Goal: Task Accomplishment & Management: Manage account settings

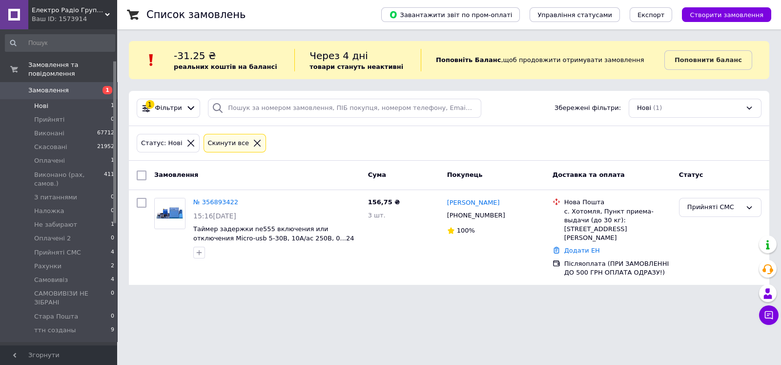
scroll to position [61, 0]
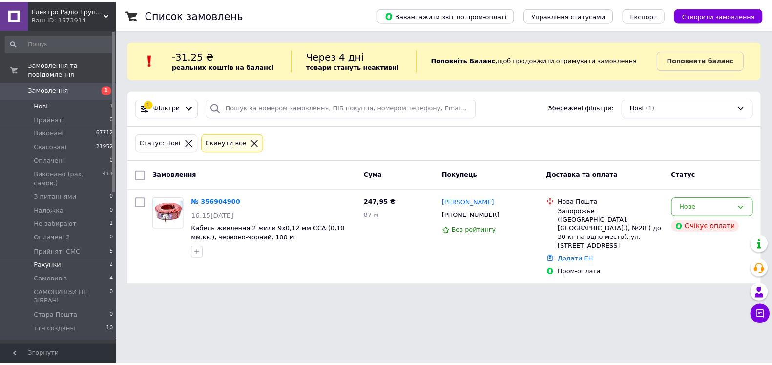
scroll to position [122, 0]
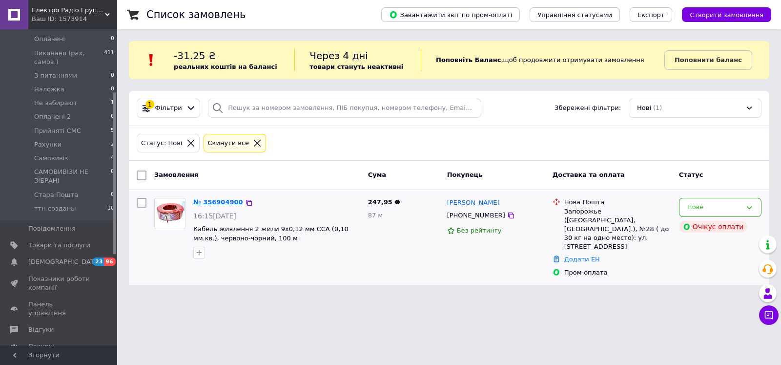
click at [208, 201] on link "№ 356904900" at bounding box center [218, 201] width 50 height 7
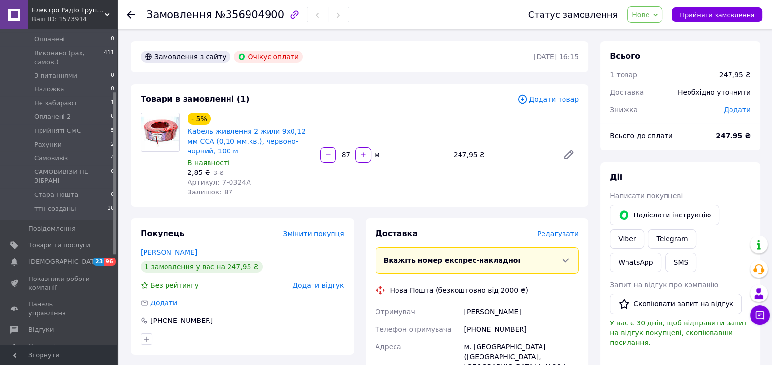
click at [133, 14] on icon at bounding box center [131, 15] width 8 height 8
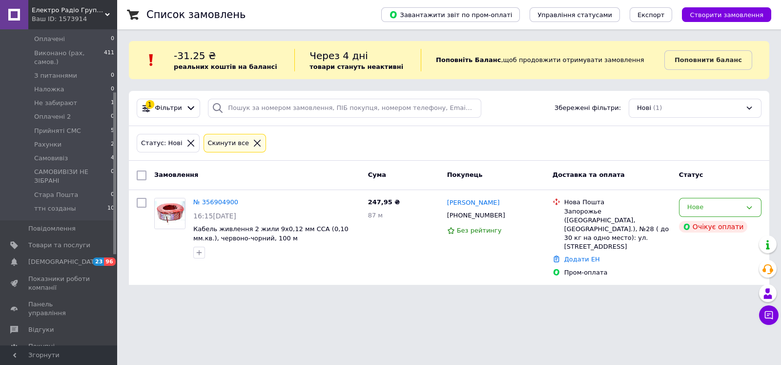
click at [255, 142] on div at bounding box center [257, 143] width 13 height 9
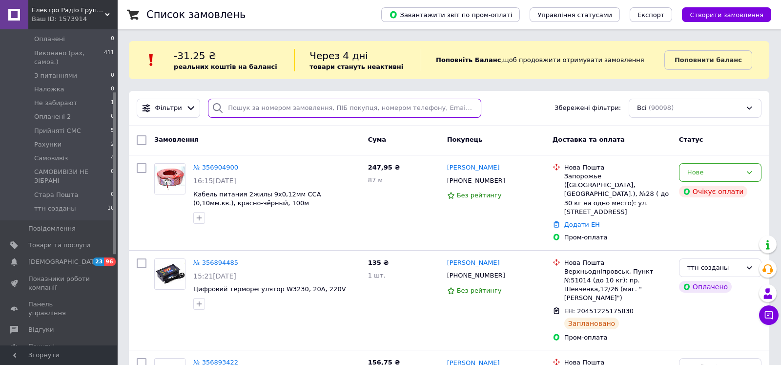
click at [288, 109] on input "search" at bounding box center [344, 108] width 273 height 19
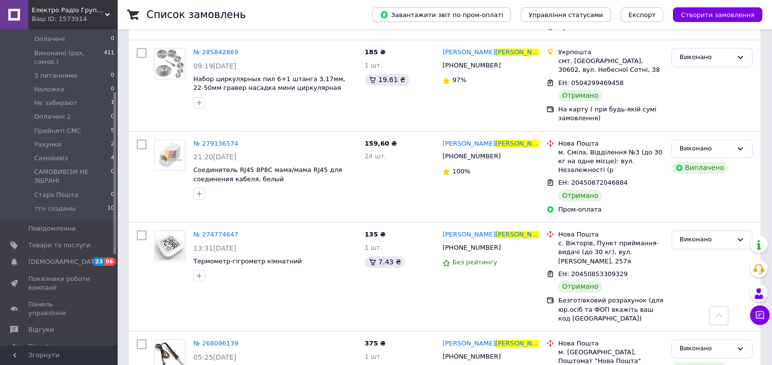
scroll to position [2014, 0]
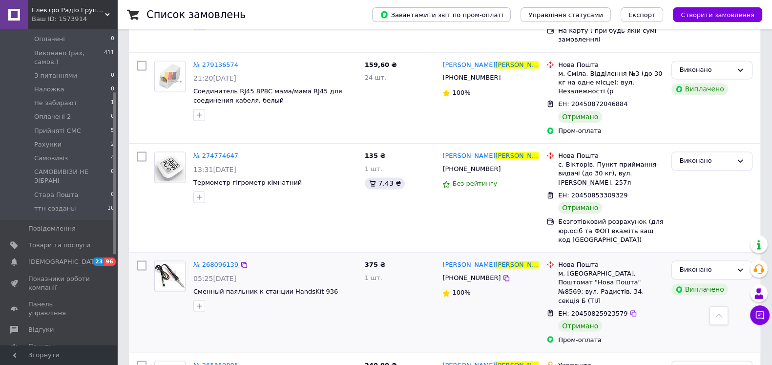
type input "[PERSON_NAME]"
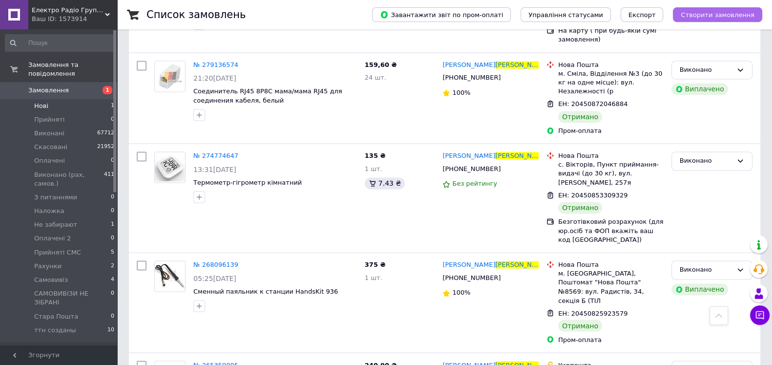
click at [723, 15] on span "Створити замовлення" at bounding box center [718, 14] width 74 height 7
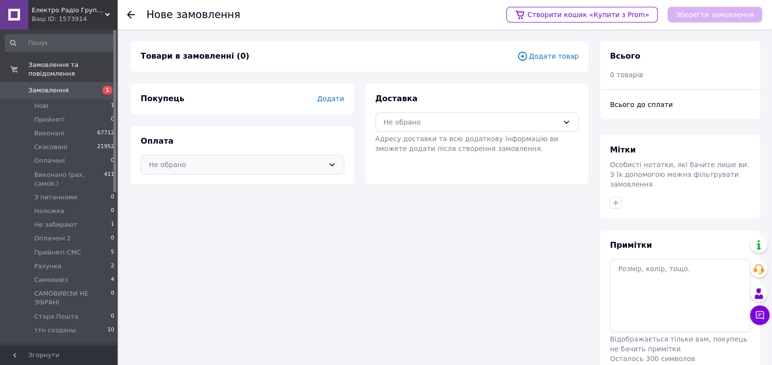
click at [249, 170] on div "Не обрано" at bounding box center [236, 164] width 175 height 11
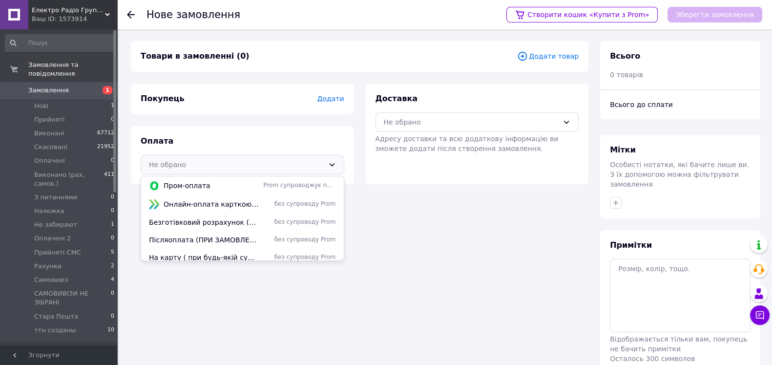
click at [554, 54] on span "Додати товар" at bounding box center [548, 56] width 62 height 11
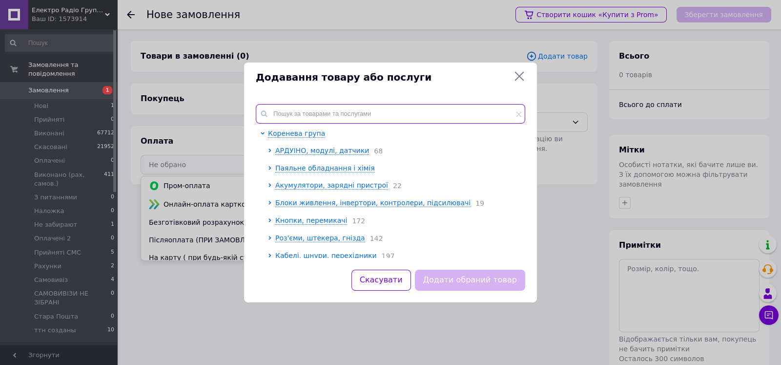
click at [334, 106] on input "text" at bounding box center [391, 114] width 270 height 20
paste input "Провід з'єднувальний ШВВПнг Ls 2х1,0 чорний колір"
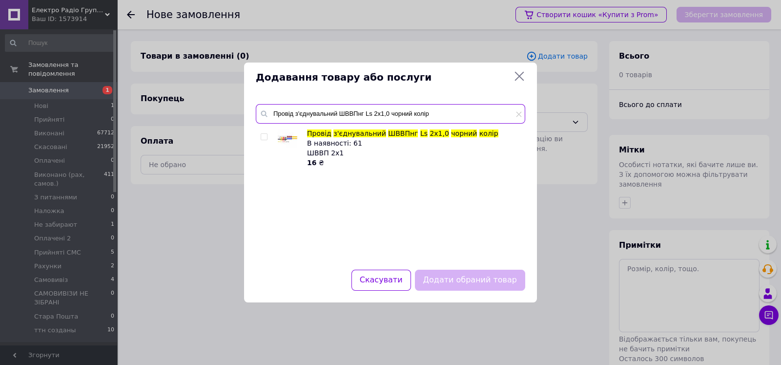
type input "Провід з'єднувальний ШВВПнг Ls 2х1,0 чорний колір"
click at [264, 136] on input "checkbox" at bounding box center [264, 137] width 6 height 6
checkbox input "true"
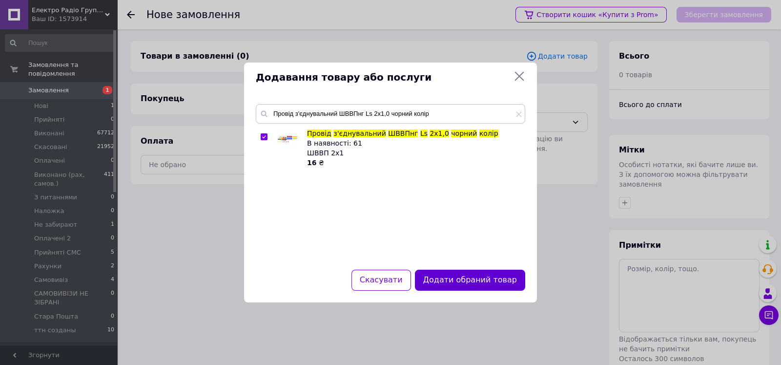
click at [457, 280] on button "Додати обраний товар" at bounding box center [470, 280] width 110 height 21
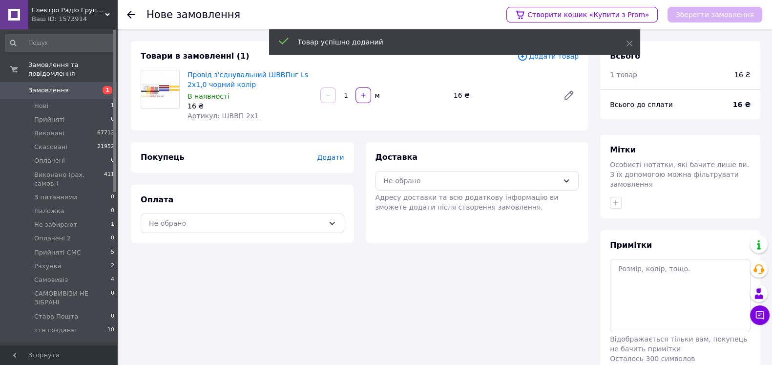
drag, startPoint x: 349, startPoint y: 105, endPoint x: 341, endPoint y: 104, distance: 8.4
click at [340, 99] on input "1" at bounding box center [346, 95] width 16 height 7
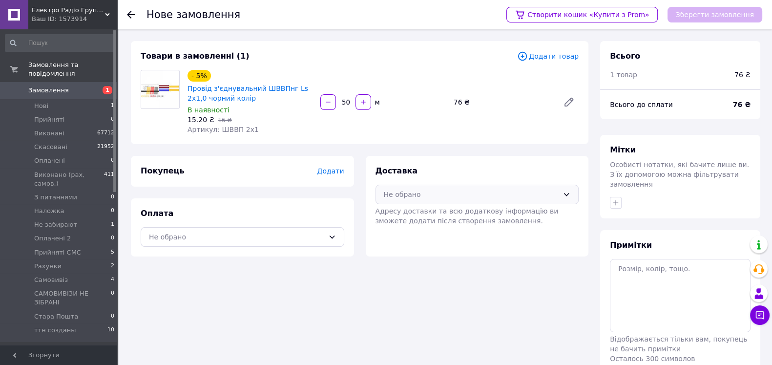
type input "50"
click at [445, 200] on div "Не обрано" at bounding box center [471, 194] width 175 height 11
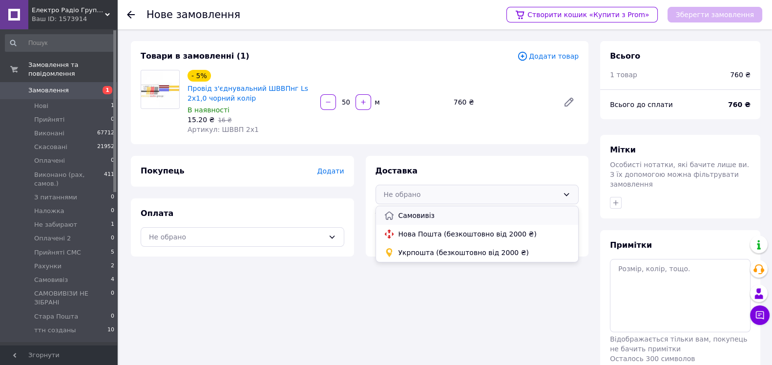
click at [443, 220] on span "Самовивіз" at bounding box center [484, 215] width 172 height 10
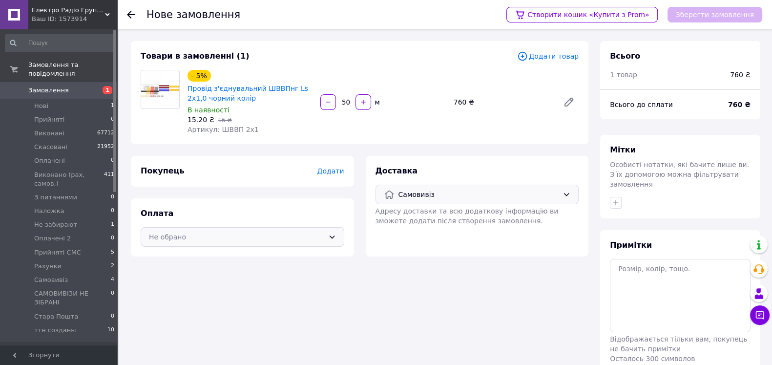
click at [296, 242] on div "Не обрано" at bounding box center [236, 236] width 175 height 11
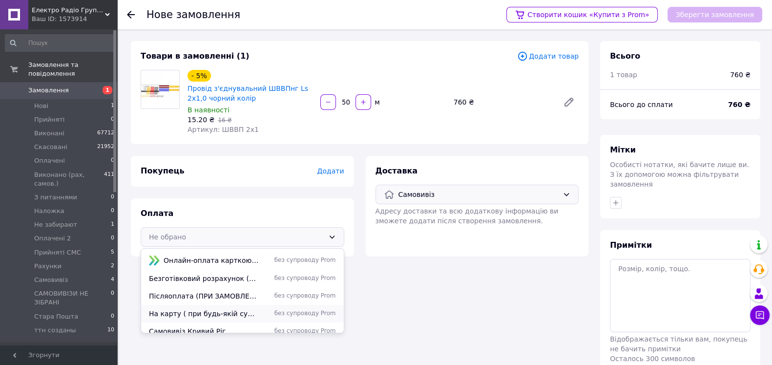
scroll to position [24, 0]
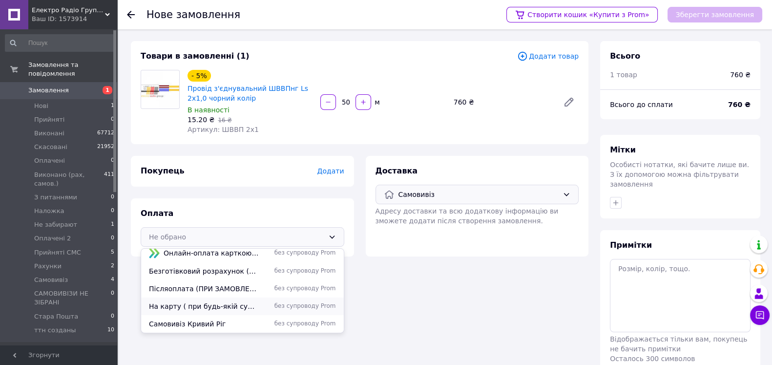
click at [227, 311] on span "На карту ( при будь-якій сумі замовлення)" at bounding box center [204, 306] width 110 height 10
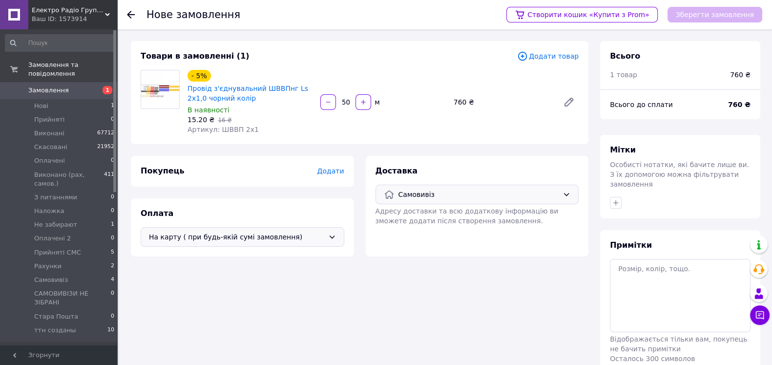
click at [540, 62] on span "Додати товар" at bounding box center [548, 56] width 62 height 11
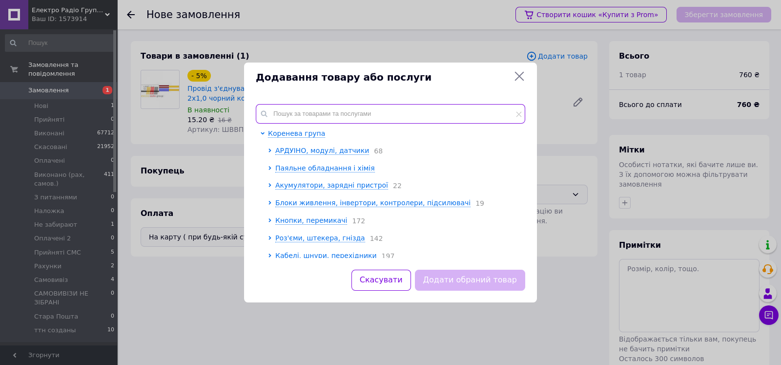
click at [381, 108] on input "text" at bounding box center [391, 114] width 270 height 20
paste input "8-0209Bk"
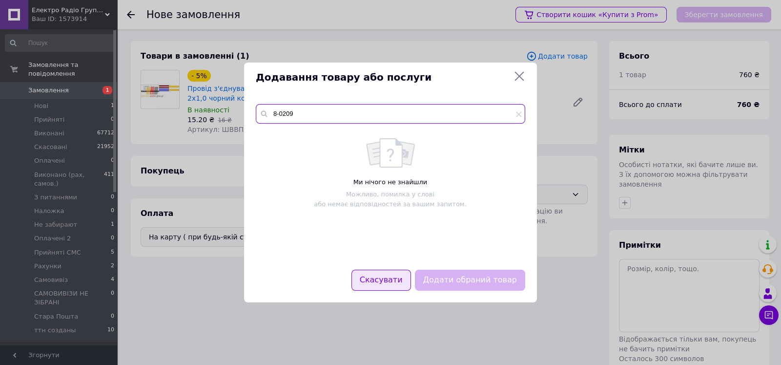
type input "8-0209"
click at [352, 272] on button "Скасувати" at bounding box center [382, 280] width 60 height 21
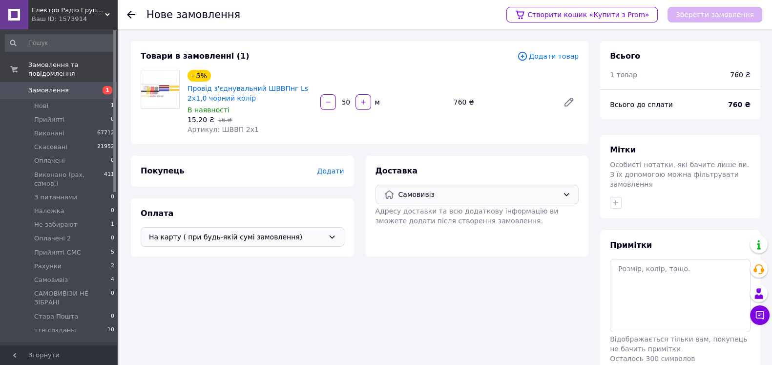
click at [532, 59] on span "Додати товар" at bounding box center [548, 56] width 62 height 11
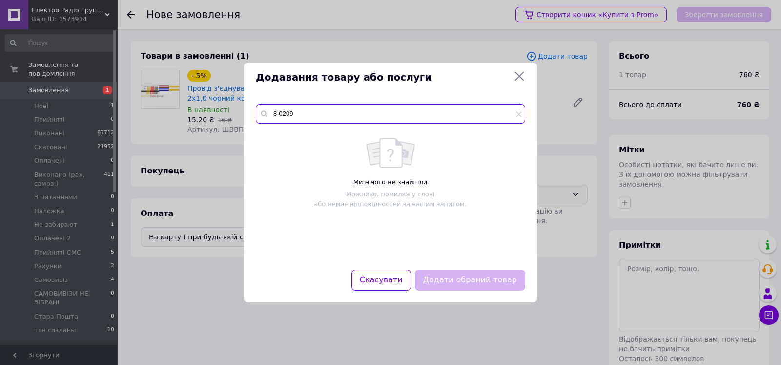
drag, startPoint x: 266, startPoint y: 116, endPoint x: 255, endPoint y: 116, distance: 10.7
click at [255, 116] on div "8-0209 Ми нічого не знайшли Можливо, помилка у слові або немає відповідностей з…" at bounding box center [390, 180] width 293 height 177
paste input "222-412"
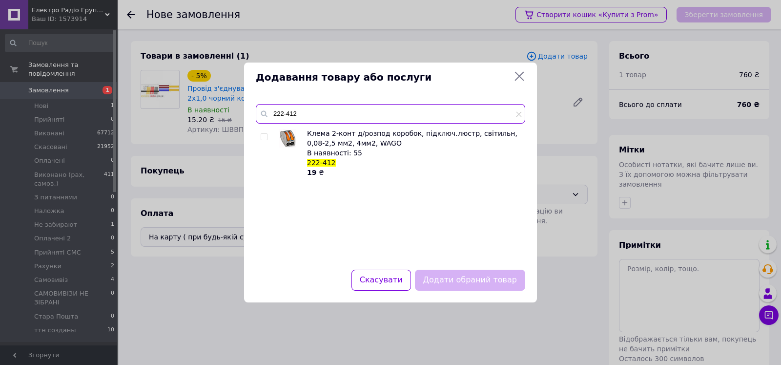
type input "222-412"
drag, startPoint x: 264, startPoint y: 139, endPoint x: 269, endPoint y: 139, distance: 4.9
click at [264, 138] on input "checkbox" at bounding box center [264, 137] width 6 height 6
checkbox input "true"
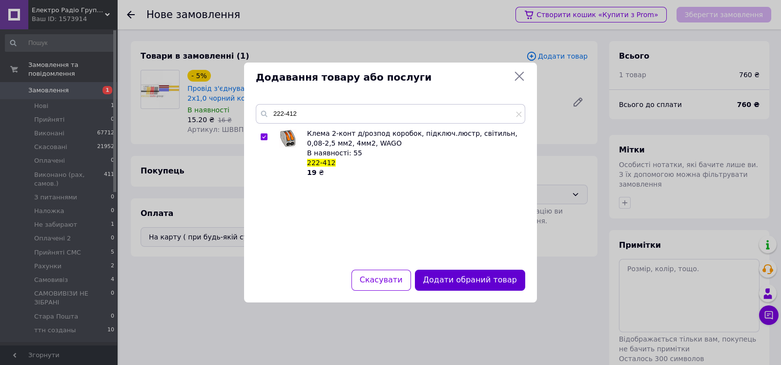
click at [469, 278] on button "Додати обраний товар" at bounding box center [470, 280] width 110 height 21
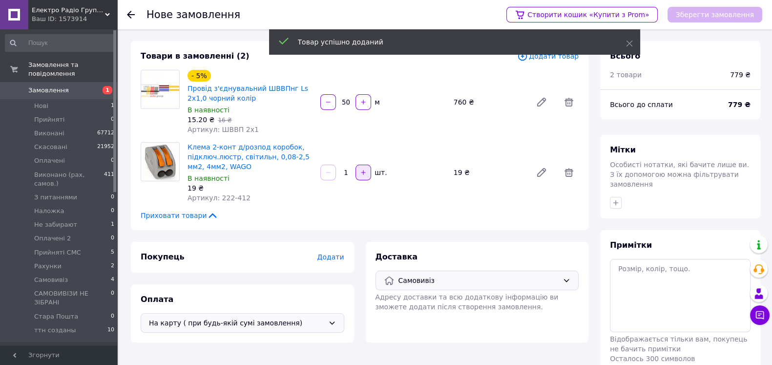
click at [359, 180] on button "button" at bounding box center [363, 173] width 16 height 16
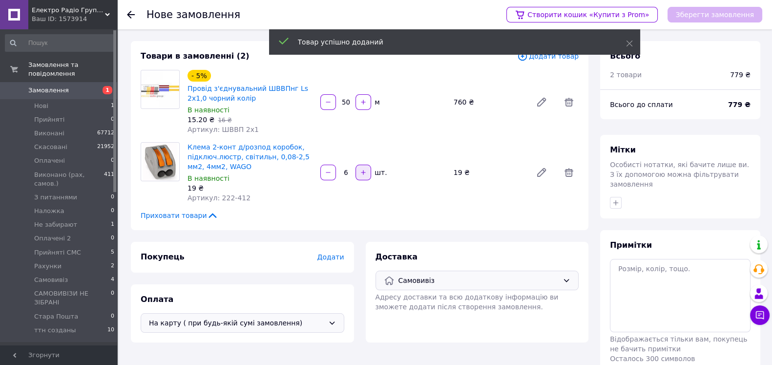
click at [359, 180] on button "button" at bounding box center [363, 173] width 16 height 16
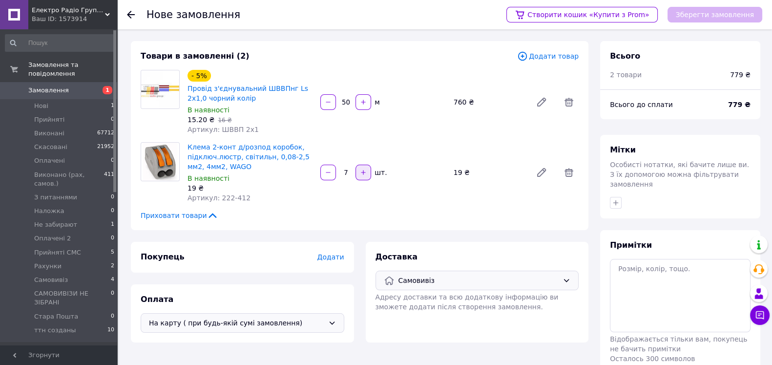
click at [359, 180] on button "button" at bounding box center [363, 173] width 16 height 16
type input "8"
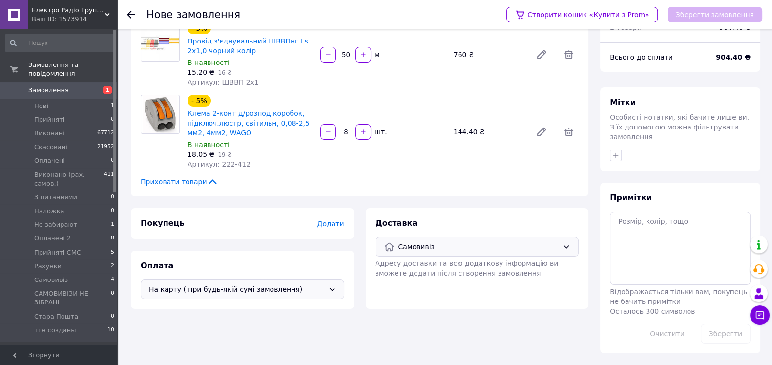
scroll to position [93, 0]
click at [340, 227] on span "Додати" at bounding box center [330, 224] width 27 height 8
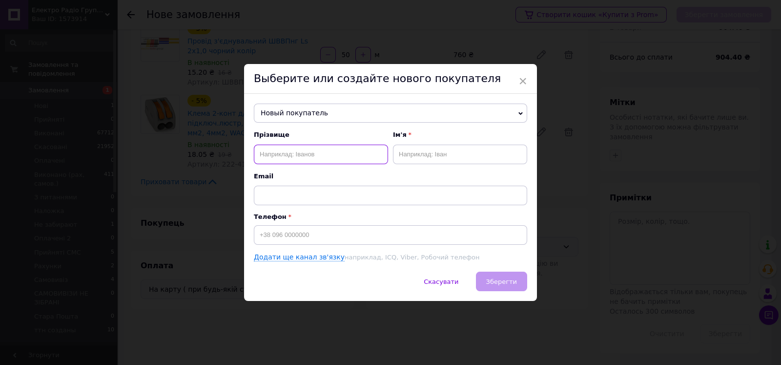
click at [310, 152] on input "text" at bounding box center [321, 155] width 134 height 20
click at [285, 236] on input at bounding box center [390, 235] width 273 height 20
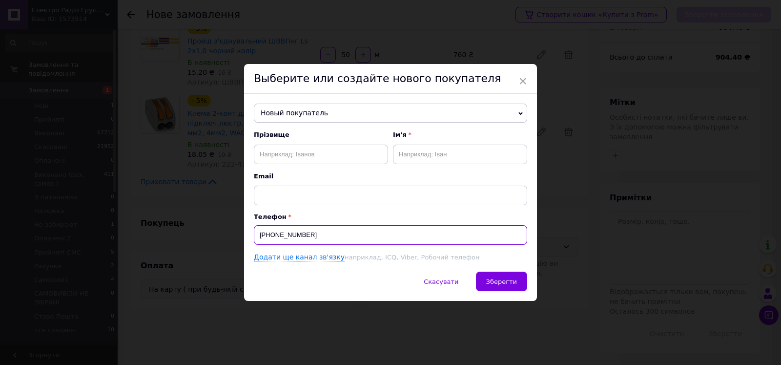
type input "[PHONE_NUMBER]"
click at [293, 157] on input "text" at bounding box center [321, 155] width 134 height 20
type input "[PERSON_NAME]"
click at [490, 145] on input "text" at bounding box center [460, 155] width 134 height 20
type input "[PERSON_NAME]"
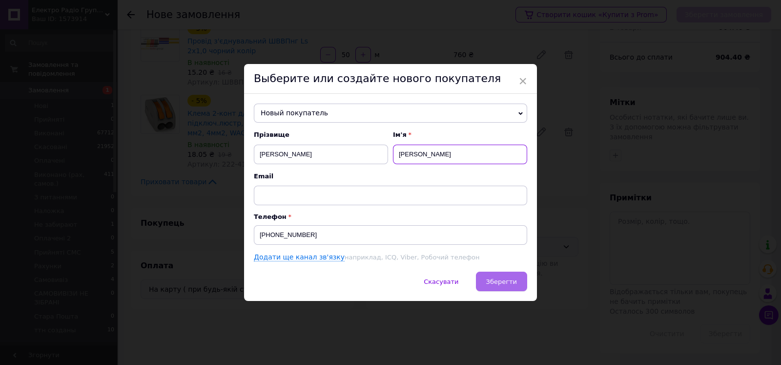
type input "[PERSON_NAME]"
click at [491, 285] on span "Зберегти" at bounding box center [501, 281] width 31 height 7
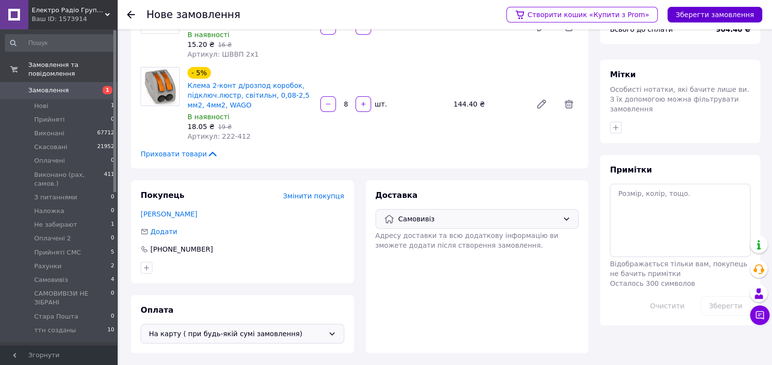
click at [696, 10] on button "Зберегти замовлення" at bounding box center [714, 15] width 95 height 16
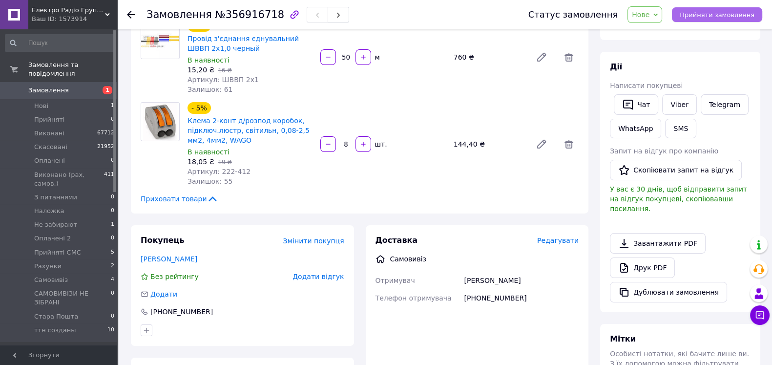
click at [721, 15] on span "Прийняти замовлення" at bounding box center [717, 14] width 75 height 7
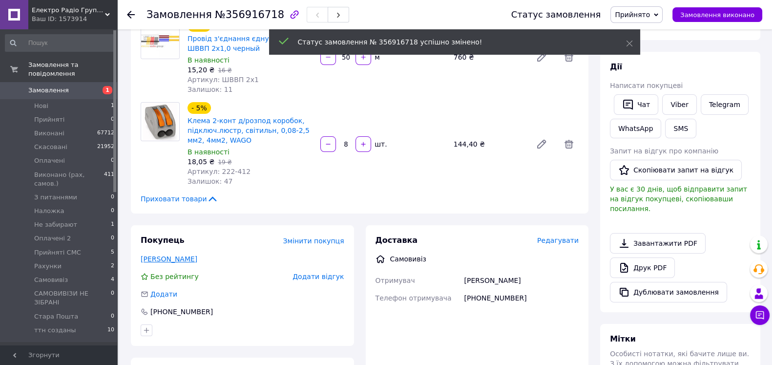
click at [171, 263] on link "[PERSON_NAME]" at bounding box center [169, 259] width 57 height 8
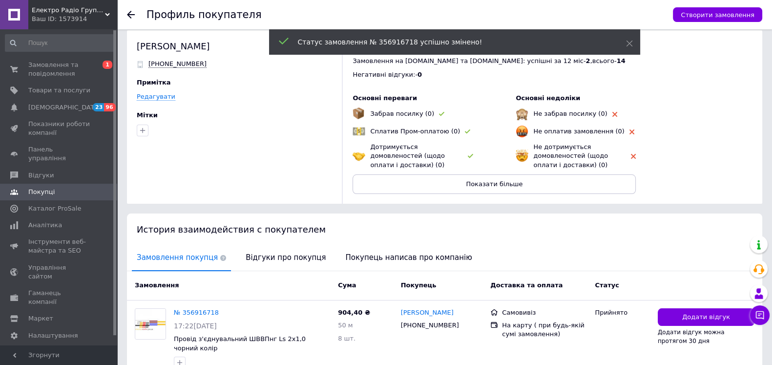
scroll to position [82, 0]
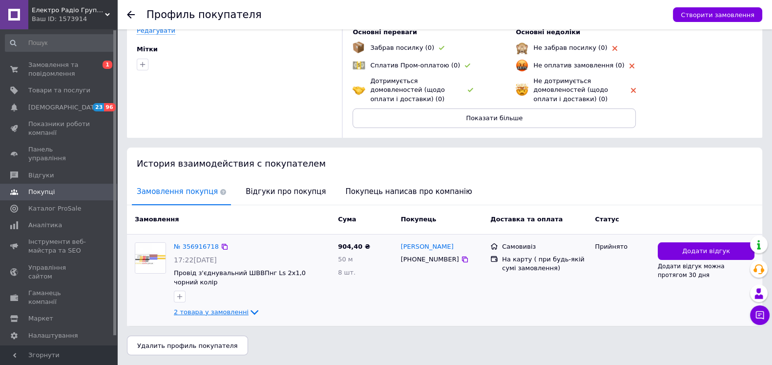
click at [228, 313] on span "2 товара у замовленні" at bounding box center [211, 311] width 75 height 7
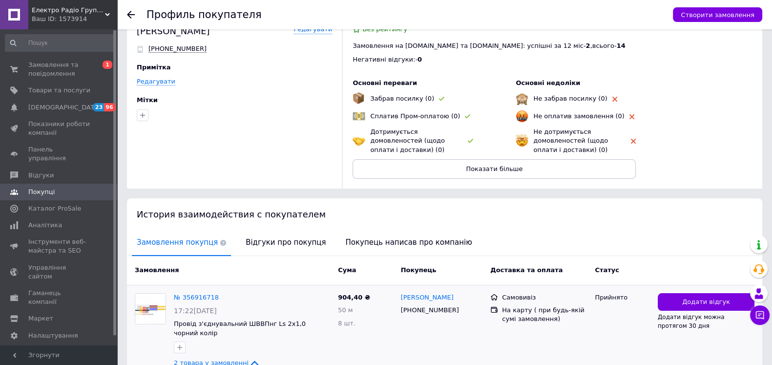
scroll to position [0, 0]
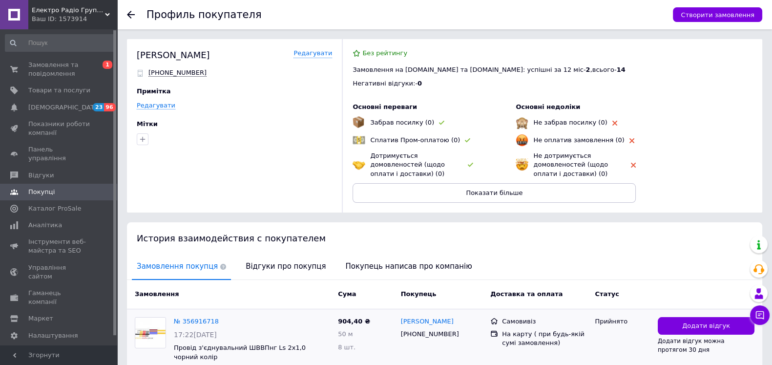
click at [133, 11] on icon at bounding box center [131, 15] width 8 height 8
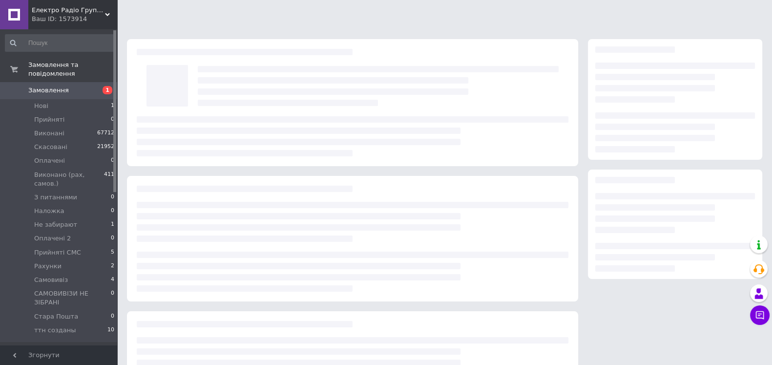
scroll to position [93, 0]
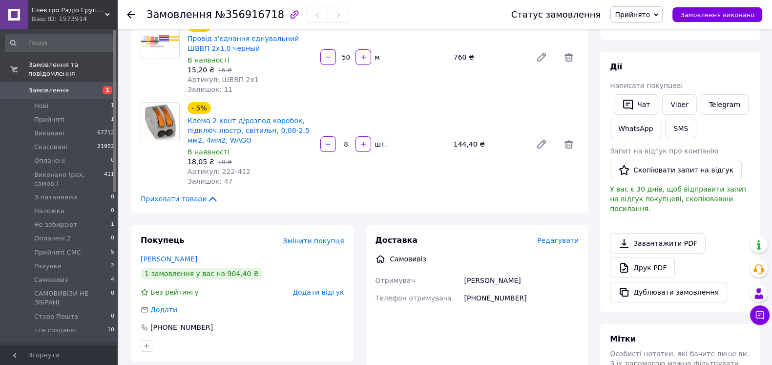
click at [126, 5] on div "Замовлення №356916718 Статус замовлення Прийнято Виконано Скасовано Оплачено Ви…" at bounding box center [444, 14] width 655 height 29
click at [127, 7] on div at bounding box center [137, 14] width 20 height 29
click at [128, 10] on div at bounding box center [131, 15] width 8 height 10
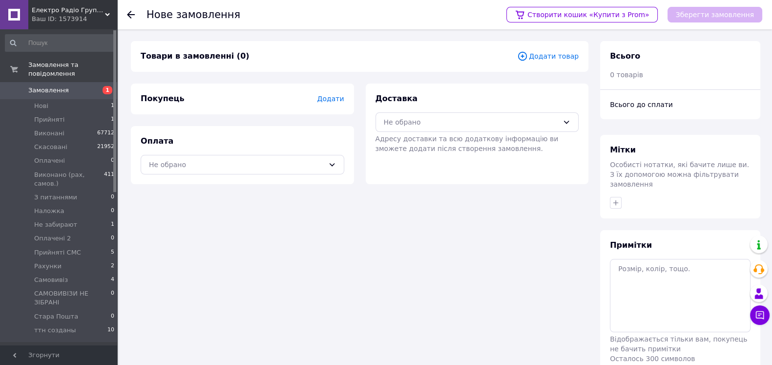
click at [131, 16] on icon at bounding box center [131, 15] width 8 height 8
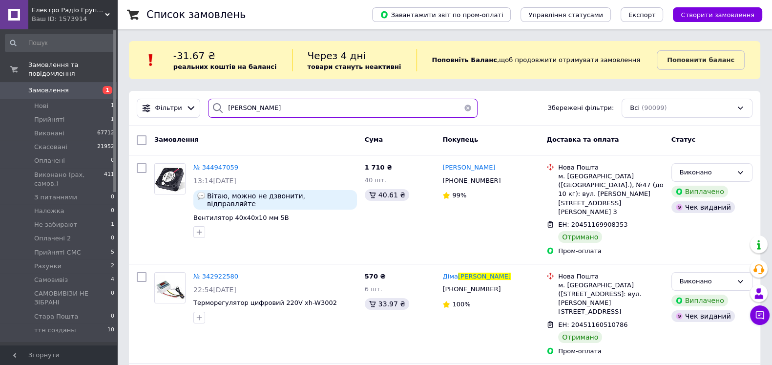
drag, startPoint x: 290, startPoint y: 116, endPoint x: 215, endPoint y: 123, distance: 75.0
click at [215, 123] on div "[PERSON_NAME] Збережені фільтри: Всі (90099)" at bounding box center [444, 108] width 631 height 35
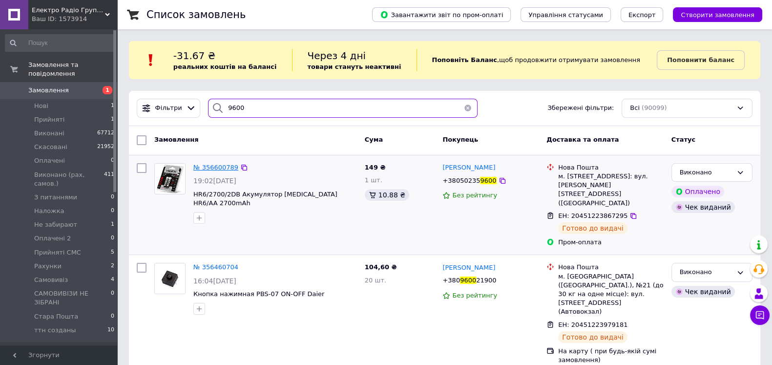
type input "9600"
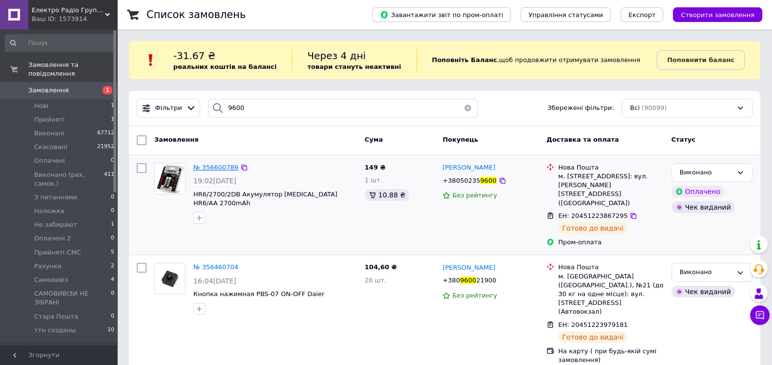
click at [225, 167] on span "№ 356600789" at bounding box center [215, 167] width 45 height 7
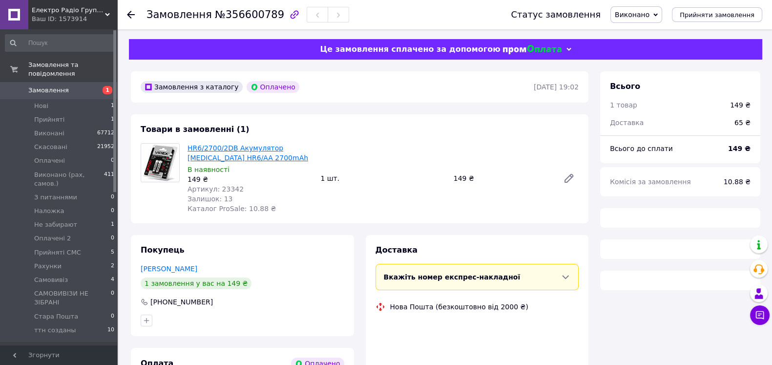
click at [225, 159] on link "HR6/2700/2DB Акумулятор [MEDICAL_DATA] HR6/AA 2700mAh" at bounding box center [247, 153] width 121 height 18
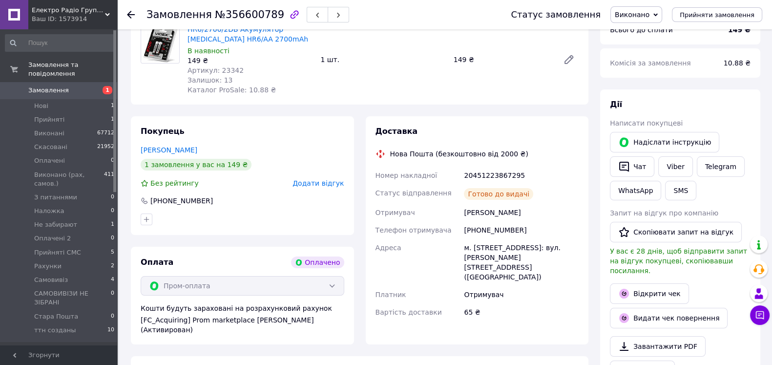
scroll to position [122, 0]
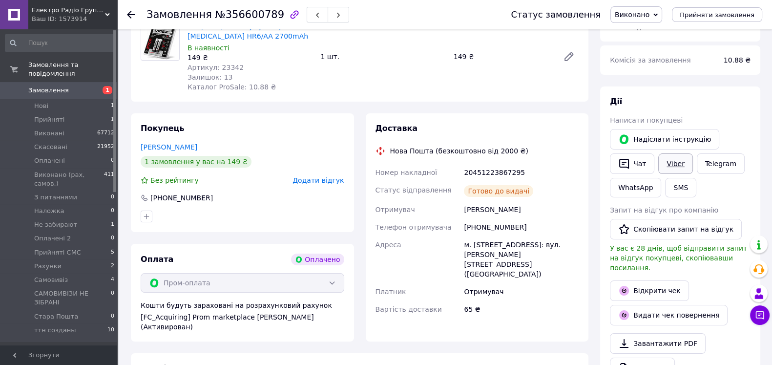
click at [671, 174] on link "Viber" at bounding box center [675, 163] width 34 height 21
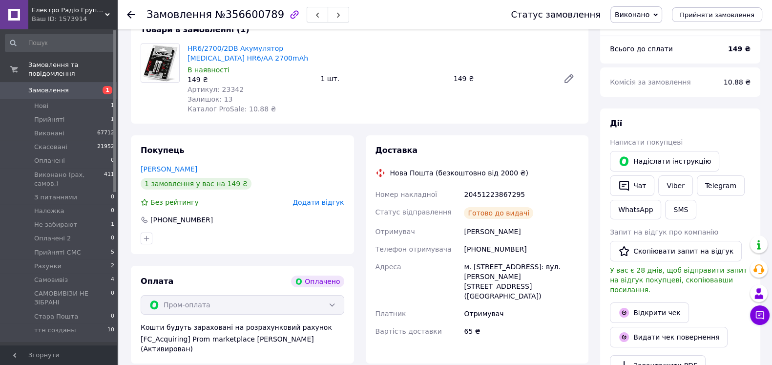
scroll to position [0, 0]
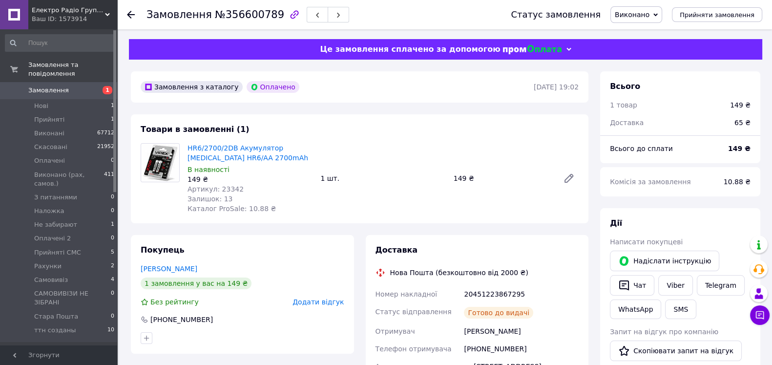
click at [622, 11] on span "Виконано" at bounding box center [632, 15] width 35 height 8
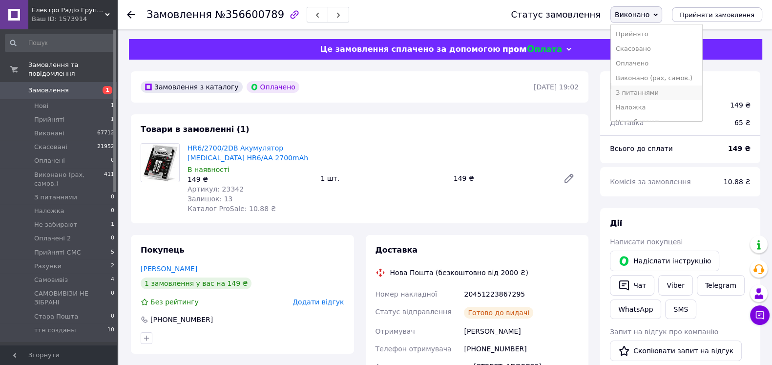
scroll to position [61, 0]
click at [660, 40] on li "З питаннями" at bounding box center [656, 32] width 91 height 15
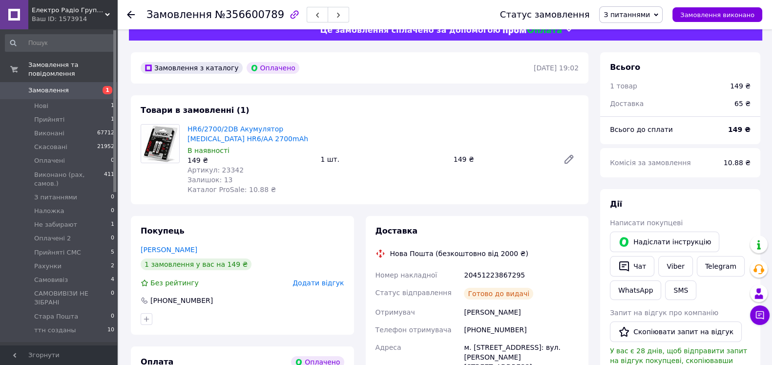
scroll to position [0, 0]
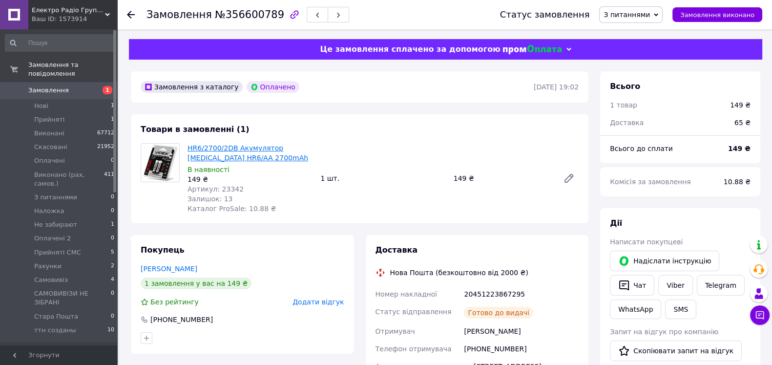
click at [239, 162] on link "HR6/2700/2DB Акумулятор [MEDICAL_DATA] HR6/AA 2700mAh" at bounding box center [247, 153] width 121 height 18
